Goal: Transaction & Acquisition: Download file/media

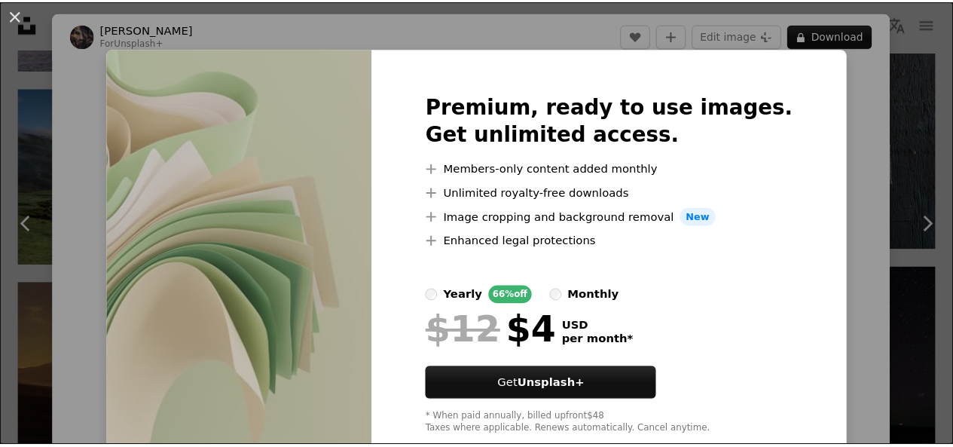
scroll to position [56, 0]
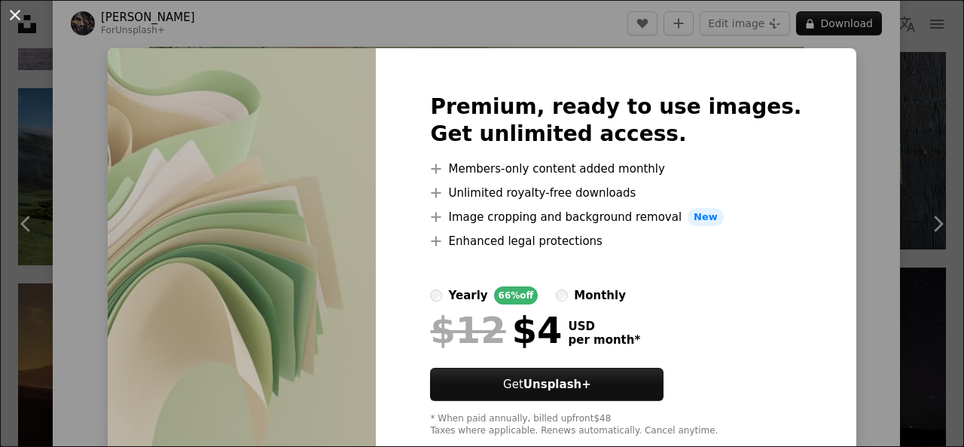
click at [17, 14] on button "An X shape" at bounding box center [15, 15] width 18 height 18
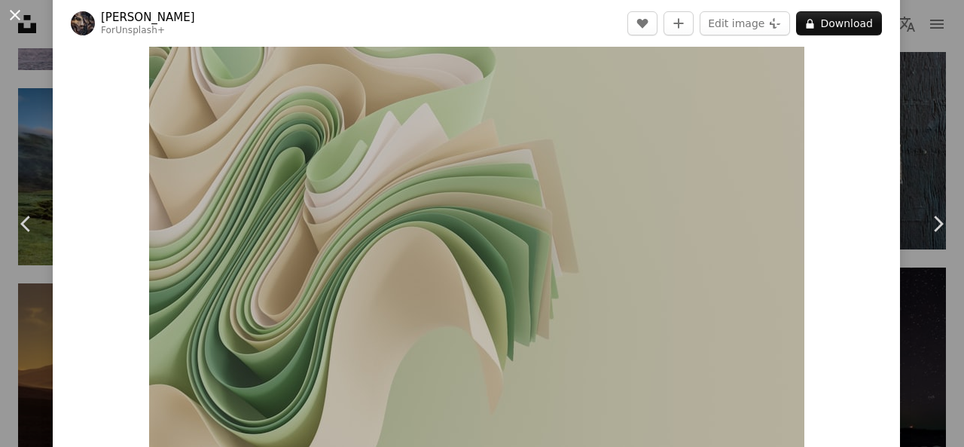
click at [14, 13] on button "An X shape" at bounding box center [15, 15] width 18 height 18
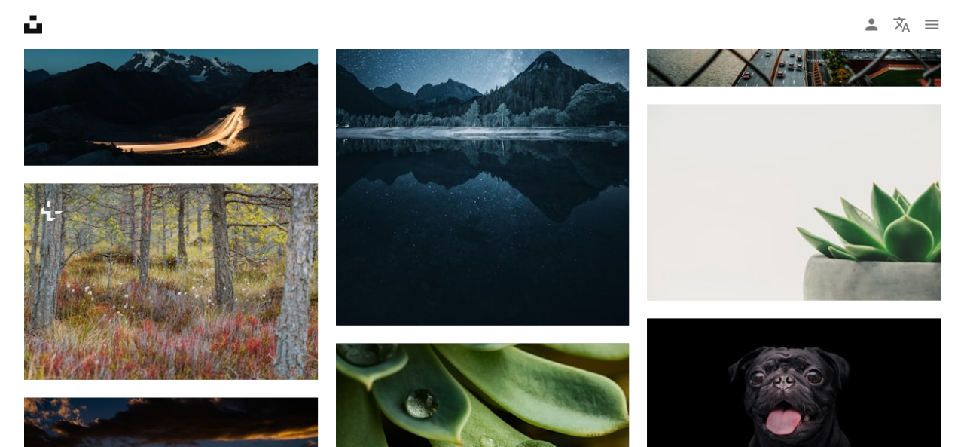
scroll to position [15738, 0]
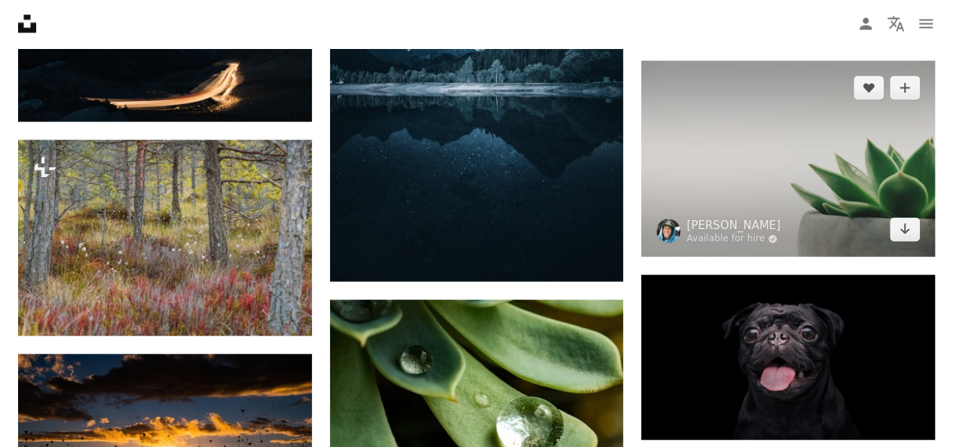
click at [751, 154] on img at bounding box center [788, 159] width 294 height 196
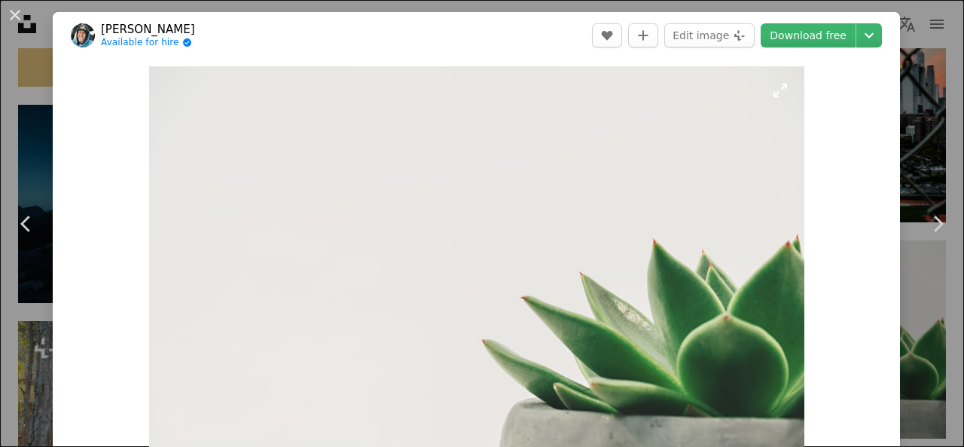
click at [584, 210] on img "Zoom in on this image" at bounding box center [476, 284] width 655 height 437
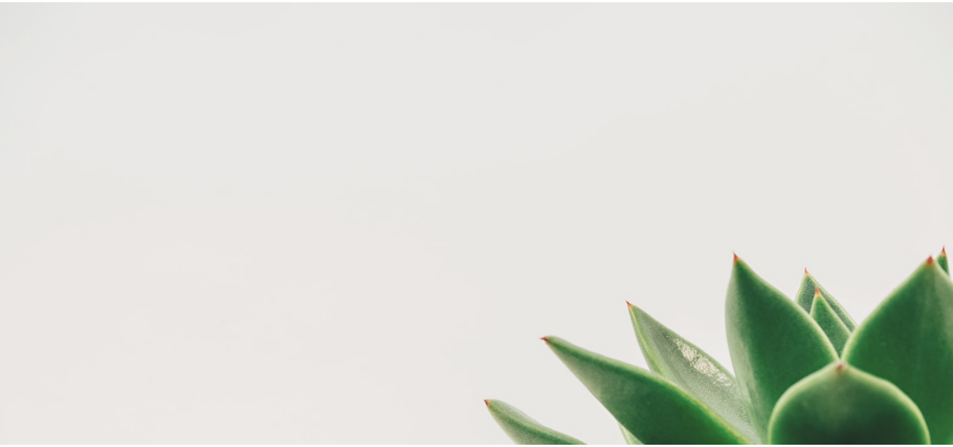
scroll to position [90, 0]
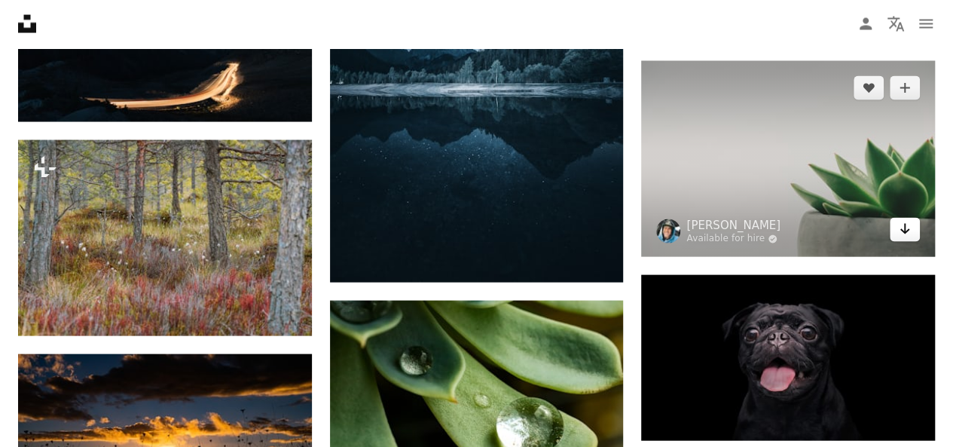
click at [908, 221] on icon "Arrow pointing down" at bounding box center [904, 229] width 12 height 18
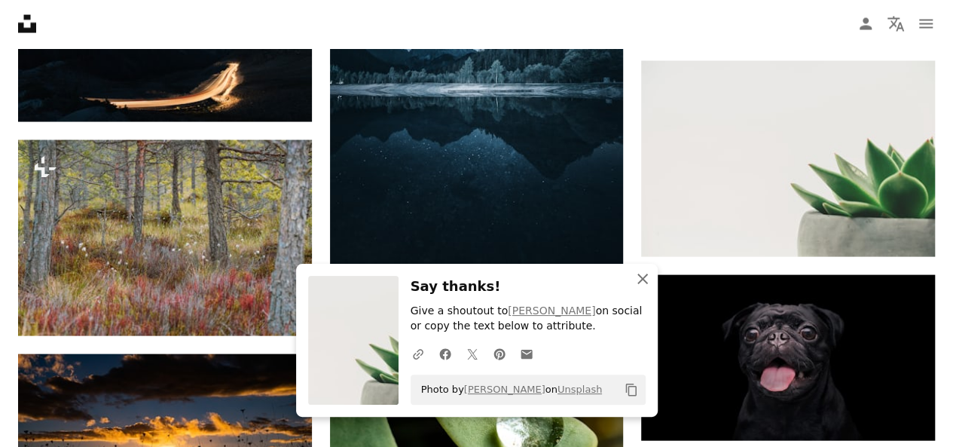
click at [645, 270] on icon "An X shape" at bounding box center [642, 279] width 18 height 18
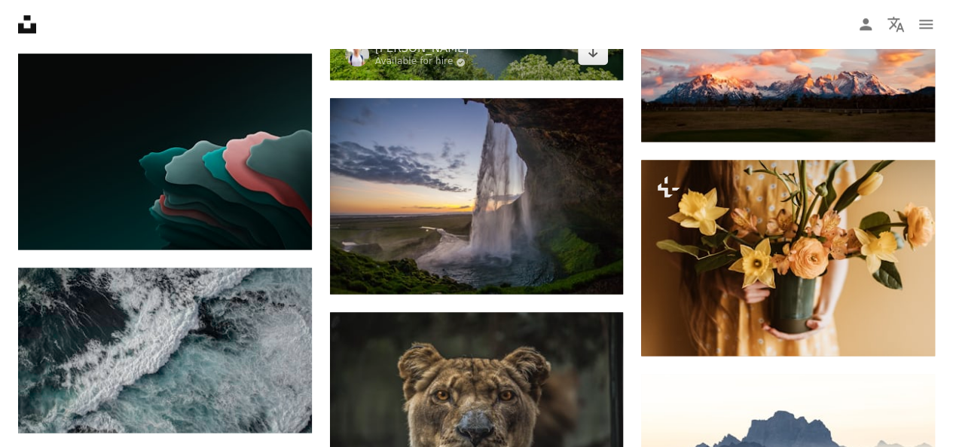
scroll to position [21084, 0]
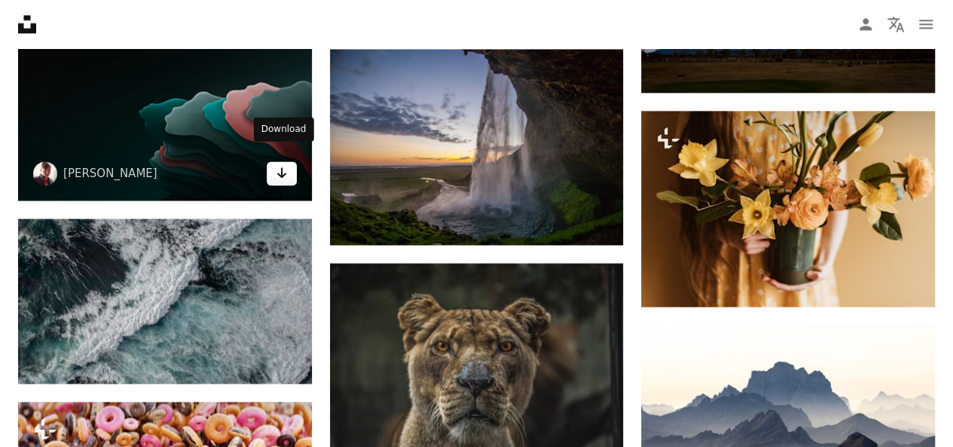
click at [285, 165] on icon "Arrow pointing down" at bounding box center [282, 172] width 12 height 18
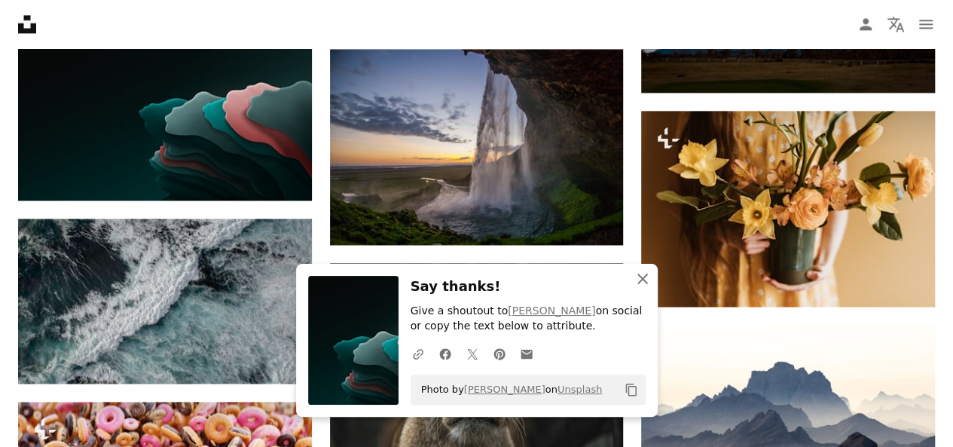
click at [645, 279] on icon "An X shape" at bounding box center [642, 279] width 18 height 18
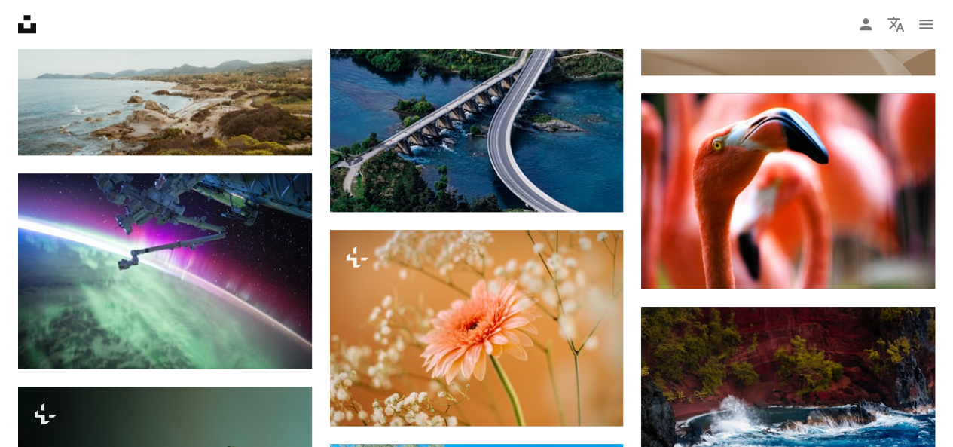
scroll to position [24096, 0]
